Goal: Transaction & Acquisition: Purchase product/service

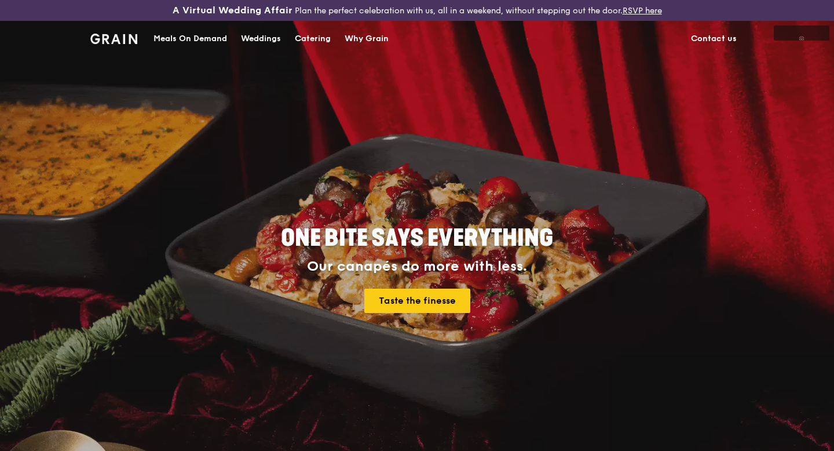
click at [202, 38] on div "Weddings by [PERSON_NAME] presents Plan the perfect celebration with us, all in…" at bounding box center [417, 225] width 834 height 451
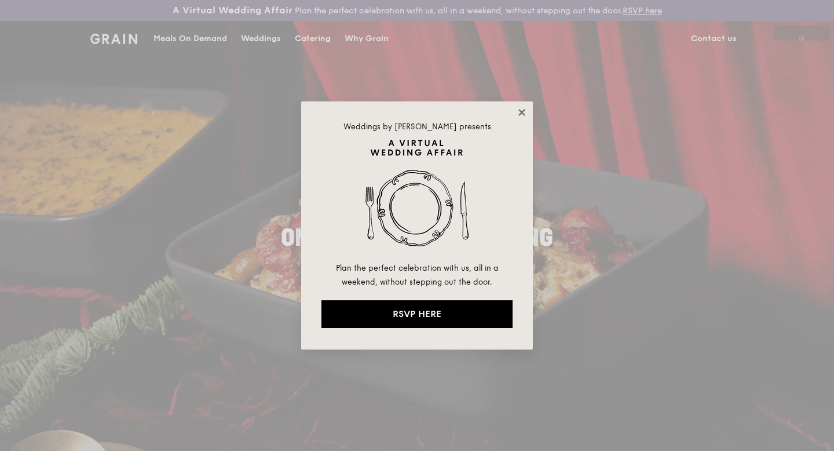
click at [521, 113] on icon at bounding box center [522, 112] width 6 height 6
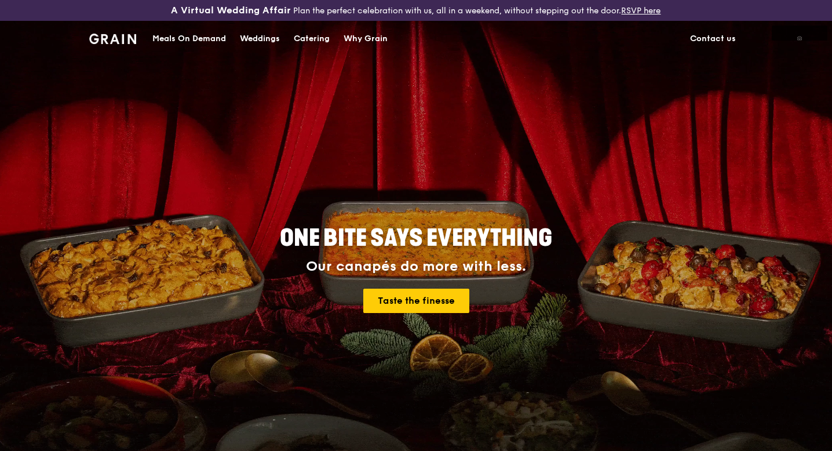
click at [207, 41] on div "Meals On Demand" at bounding box center [189, 38] width 74 height 35
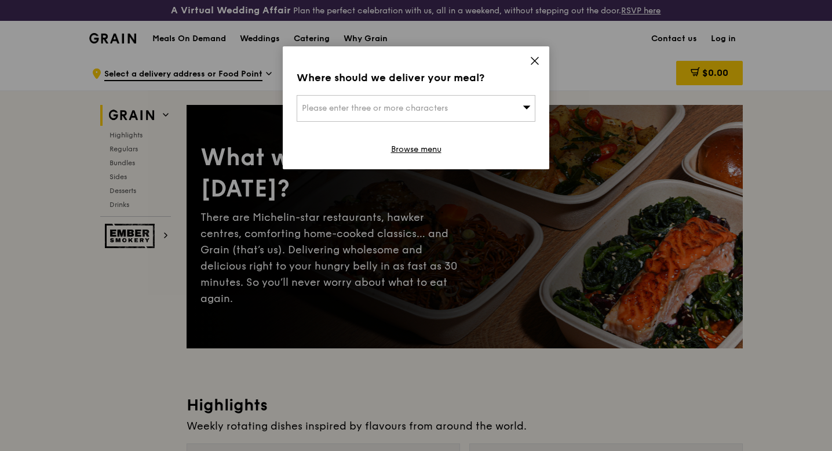
click at [473, 101] on div "Please enter three or more characters" at bounding box center [416, 108] width 239 height 27
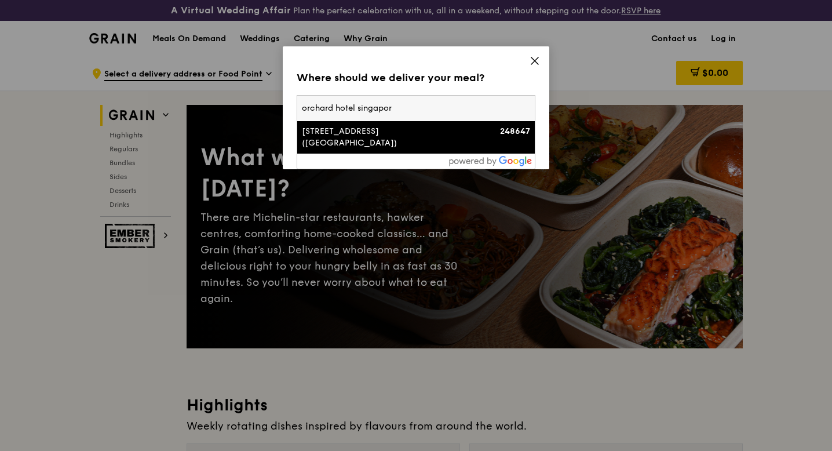
type input "[GEOGRAPHIC_DATA]"
click at [437, 136] on div "[STREET_ADDRESS] ([GEOGRAPHIC_DATA])" at bounding box center [387, 137] width 171 height 23
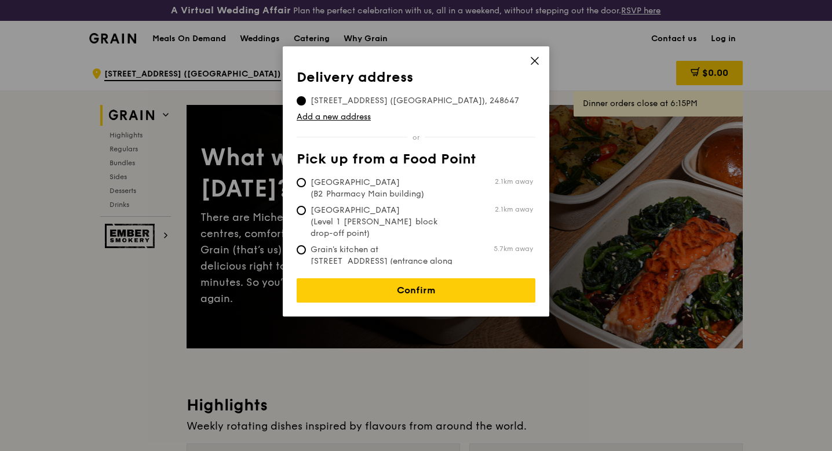
click at [352, 108] on td "Add a new address" at bounding box center [416, 115] width 239 height 16
click at [347, 115] on link "Add a new address" at bounding box center [416, 117] width 239 height 12
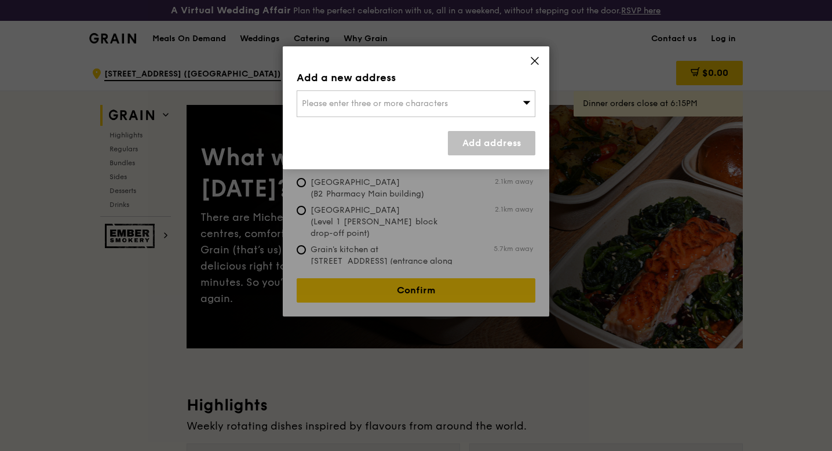
click at [357, 110] on div "Please enter three or more characters" at bounding box center [416, 103] width 239 height 27
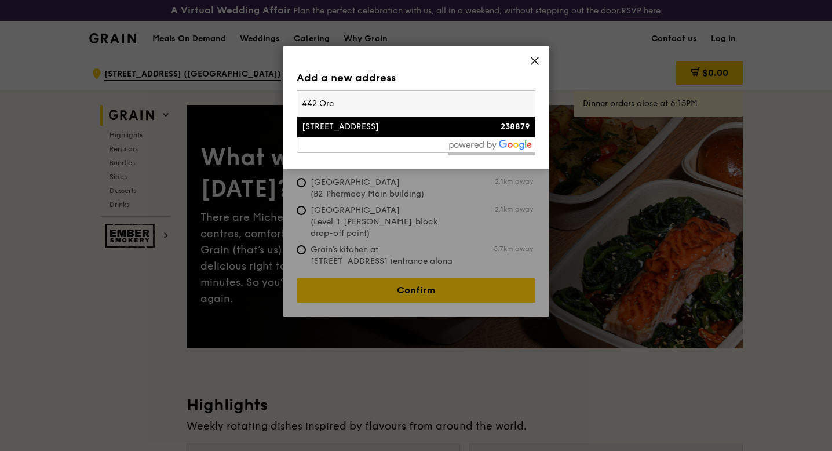
type input "442 Orc"
drag, startPoint x: 355, startPoint y: 140, endPoint x: 349, endPoint y: 132, distance: 10.3
click at [349, 134] on div "442 Orc [STREET_ADDRESS] 238879" at bounding box center [416, 121] width 239 height 63
click at [349, 132] on div "[STREET_ADDRESS]" at bounding box center [387, 127] width 171 height 12
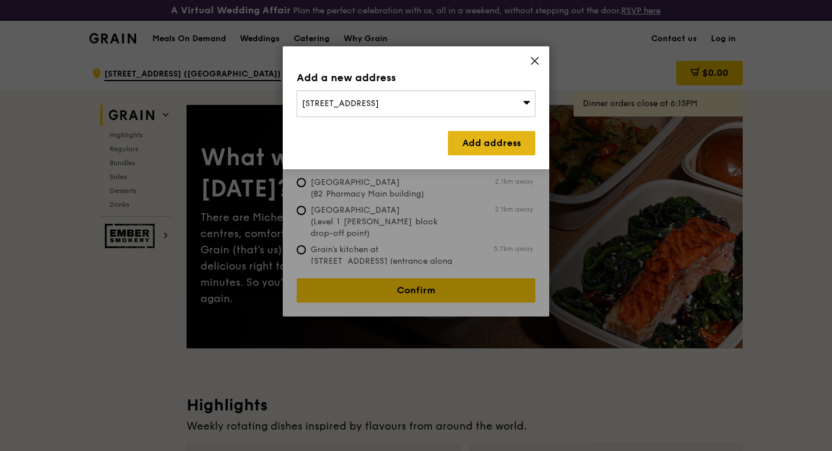
click at [471, 149] on link "Add address" at bounding box center [491, 143] width 87 height 24
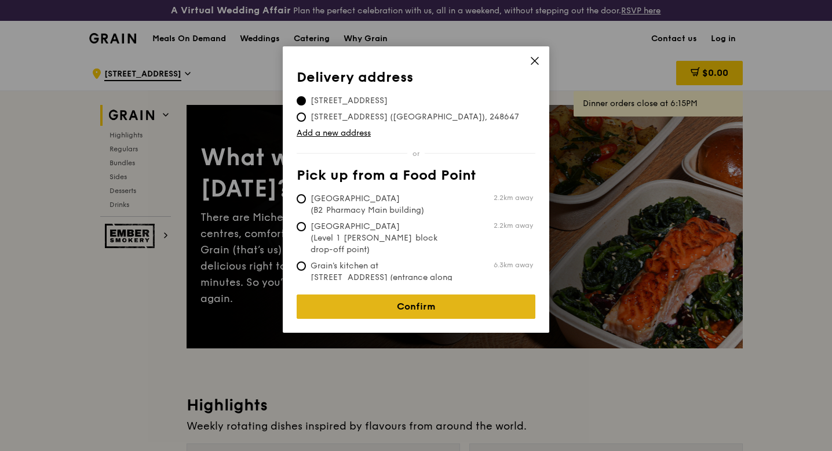
click at [395, 303] on link "Confirm" at bounding box center [416, 306] width 239 height 24
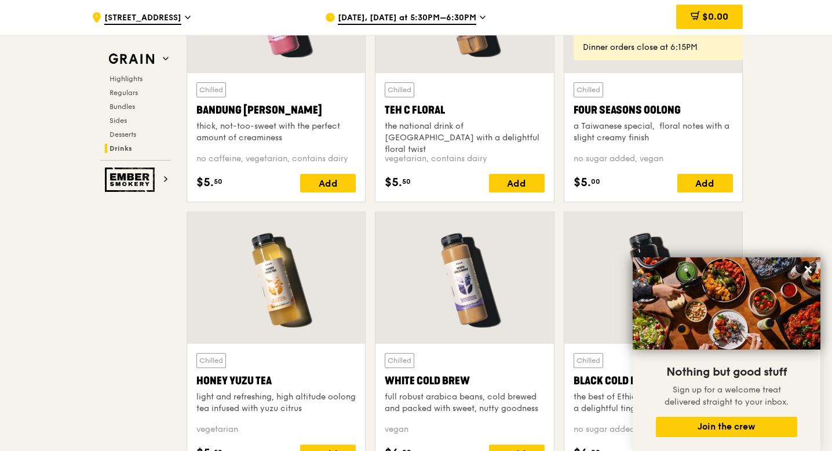
scroll to position [4187, 0]
